Goal: Information Seeking & Learning: Find specific fact

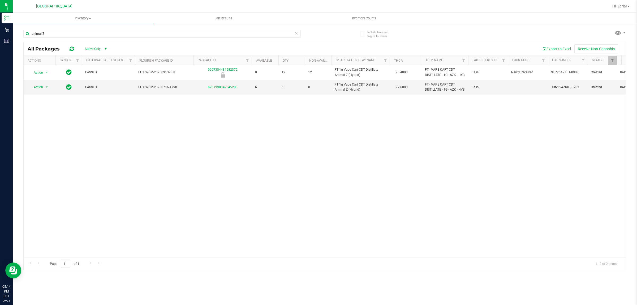
click at [145, 38] on div "animal Z" at bounding box center [161, 36] width 277 height 12
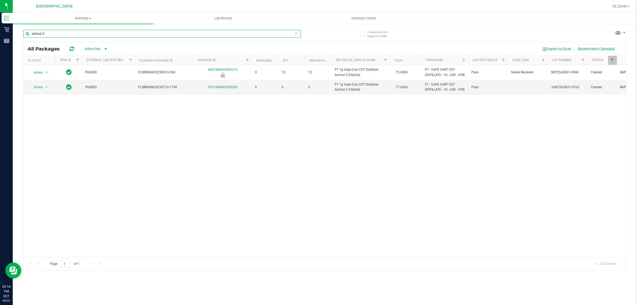
click at [147, 33] on input "animal Z" at bounding box center [161, 34] width 277 height 8
drag, startPoint x: 185, startPoint y: 33, endPoint x: 130, endPoint y: 33, distance: 55.8
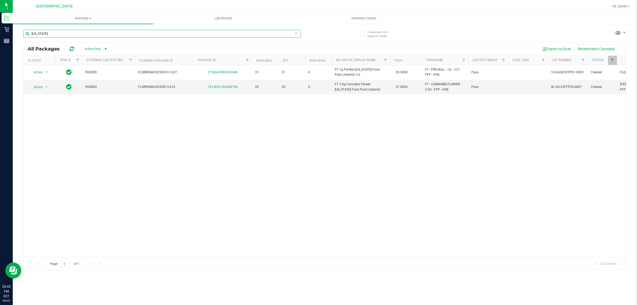
click at [131, 33] on input "[US_STATE]" at bounding box center [161, 34] width 277 height 8
click at [129, 33] on input "[US_STATE]" at bounding box center [161, 34] width 277 height 8
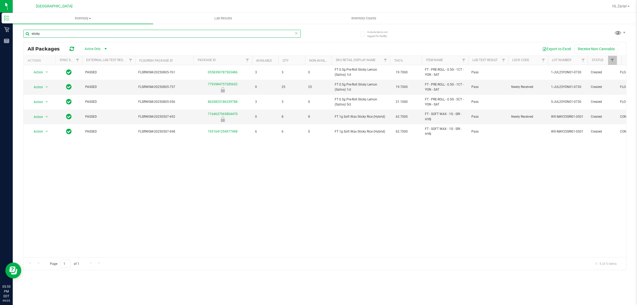
click at [127, 33] on input "sticky" at bounding box center [161, 34] width 277 height 8
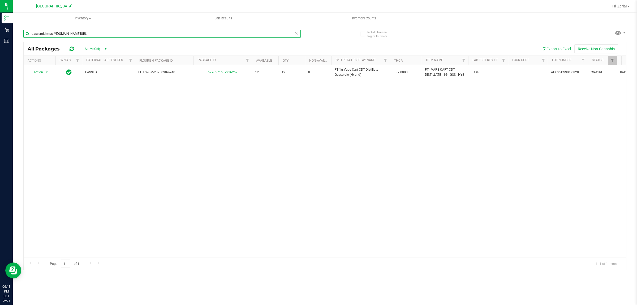
click at [96, 30] on input "gasserolehttps://[DOMAIN_NAME][URL]" at bounding box center [161, 34] width 277 height 8
click at [111, 33] on input "gasserolehttps://[DOMAIN_NAME][URL]" at bounding box center [161, 34] width 277 height 8
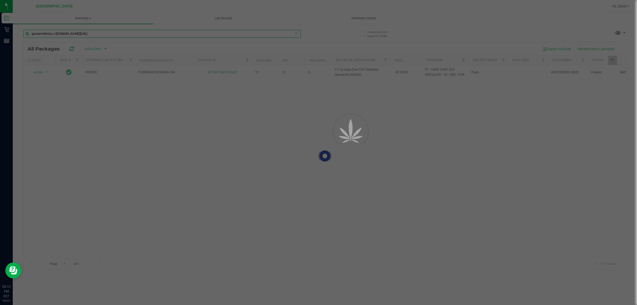
type input "gasserolehttps://[DOMAIN_NAME][URL]"
click at [111, 33] on div at bounding box center [318, 152] width 637 height 305
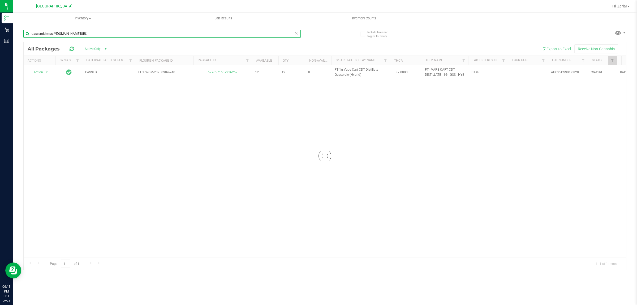
click at [111, 33] on input "gasserolehttps://[DOMAIN_NAME][URL]" at bounding box center [161, 34] width 277 height 8
click at [111, 33] on div "Inventory All packages All inventory Waste log Lab Results Inventory Counts" at bounding box center [325, 159] width 624 height 292
